Goal: Task Accomplishment & Management: Complete application form

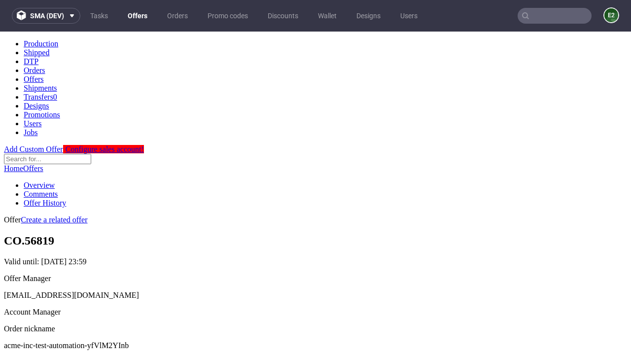
scroll to position [98, 0]
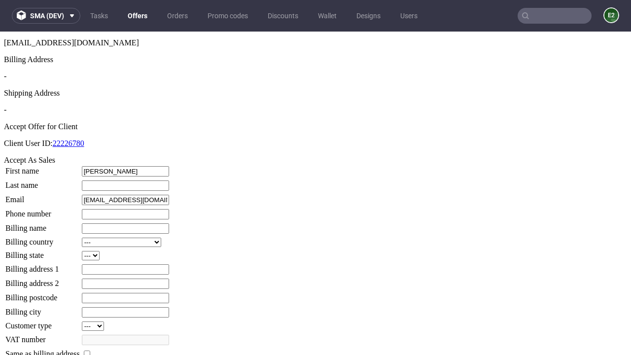
type input "Nicola"
type input "Beahan"
type input "1509813888"
type input "Jaunita.Schulist44"
select select "13"
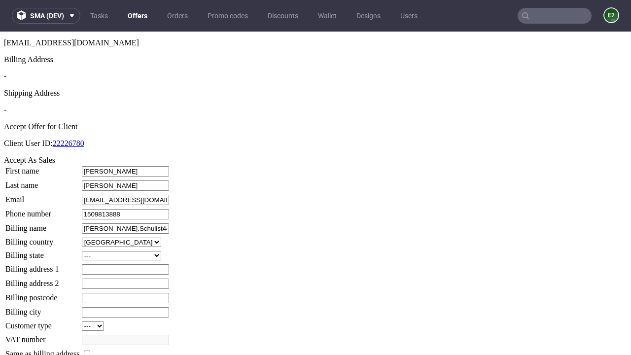
select select "132"
type input "Jaunita.Schulist44"
type input "6 The Grange"
type input "RP95 5XV"
type input "Bahringer-le-Mosciski"
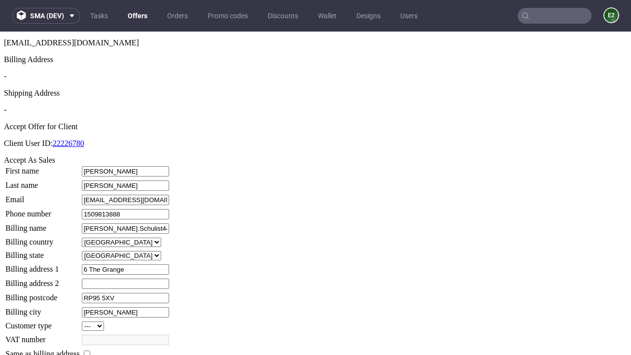
click at [90, 350] on input "checkbox" at bounding box center [87, 353] width 6 height 6
checkbox input "true"
type input "Jaunita.Schulist44"
select select "13"
type input "6 The Grange"
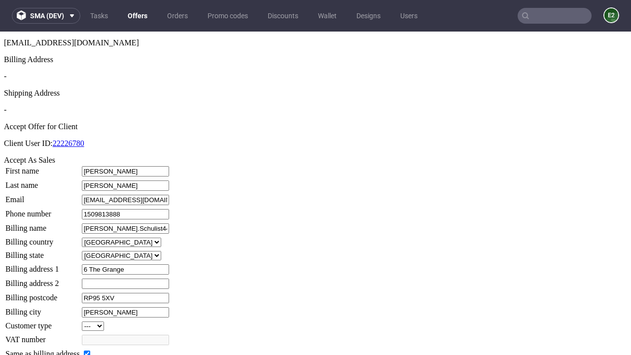
type input "RP95 5XV"
type input "Bahringer-le-Mosciski"
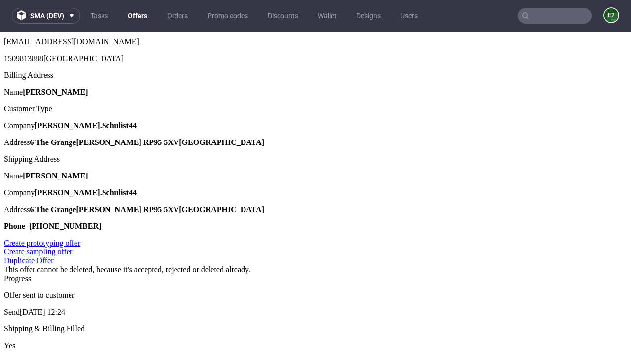
scroll to position [0, 0]
